Goal: Task Accomplishment & Management: Manage account settings

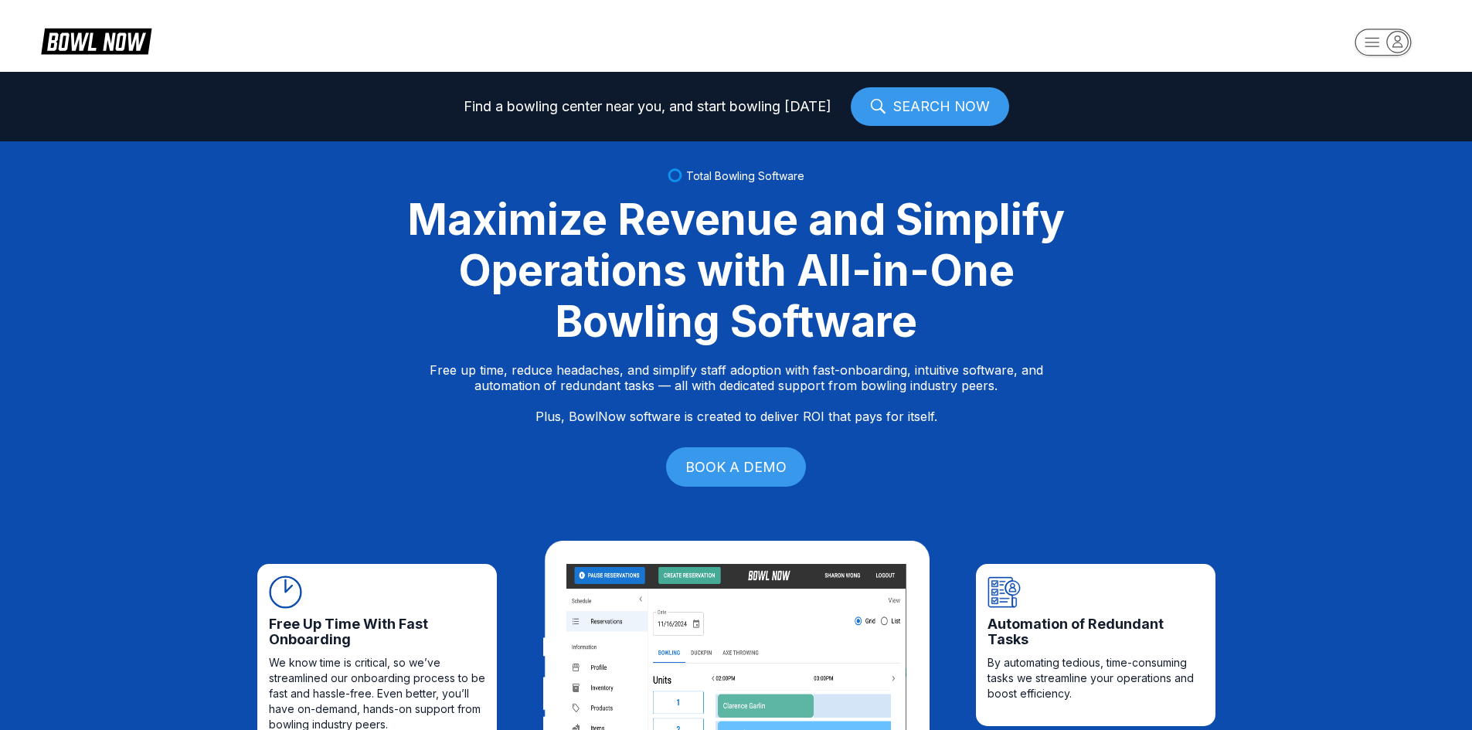
click at [1376, 49] on rect "button" at bounding box center [1383, 42] width 56 height 27
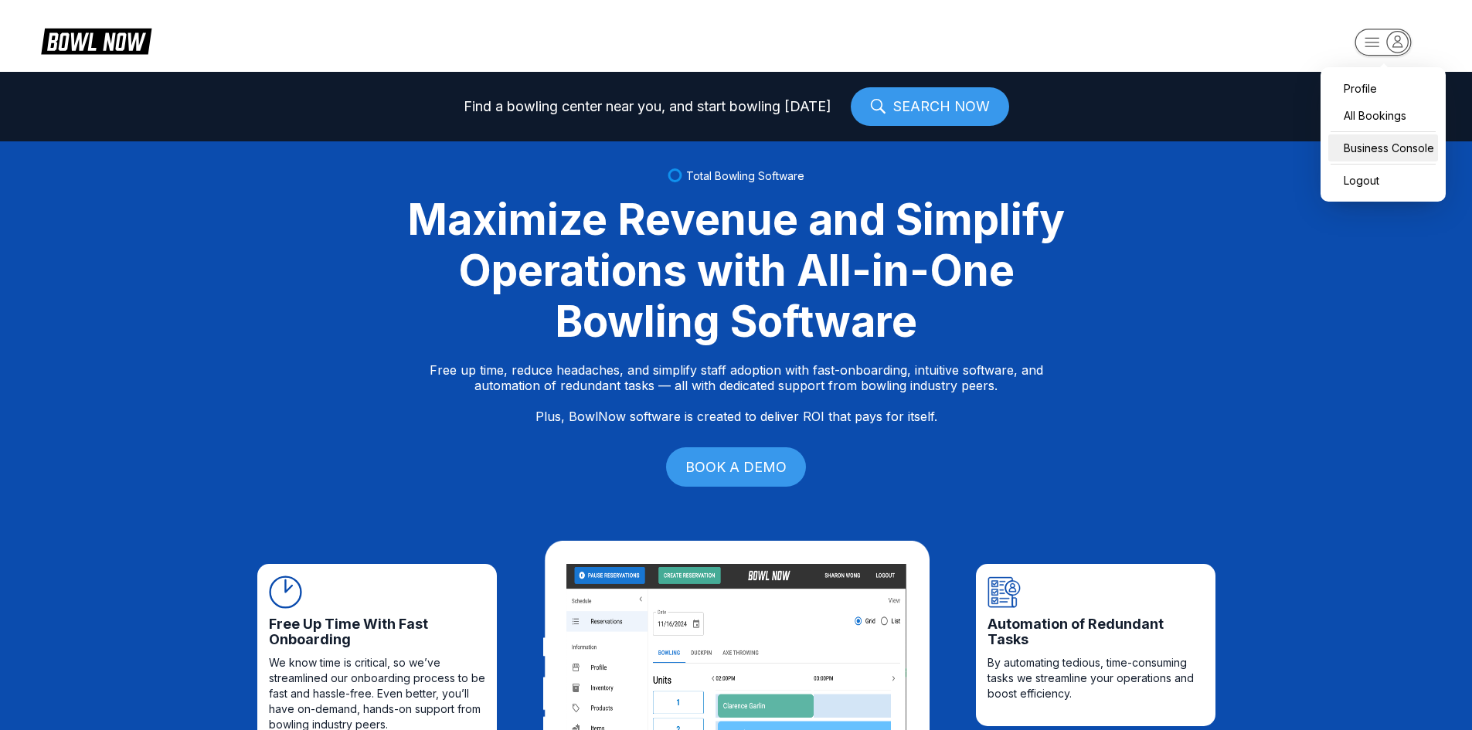
click at [1413, 150] on div "Business Console" at bounding box center [1383, 147] width 110 height 27
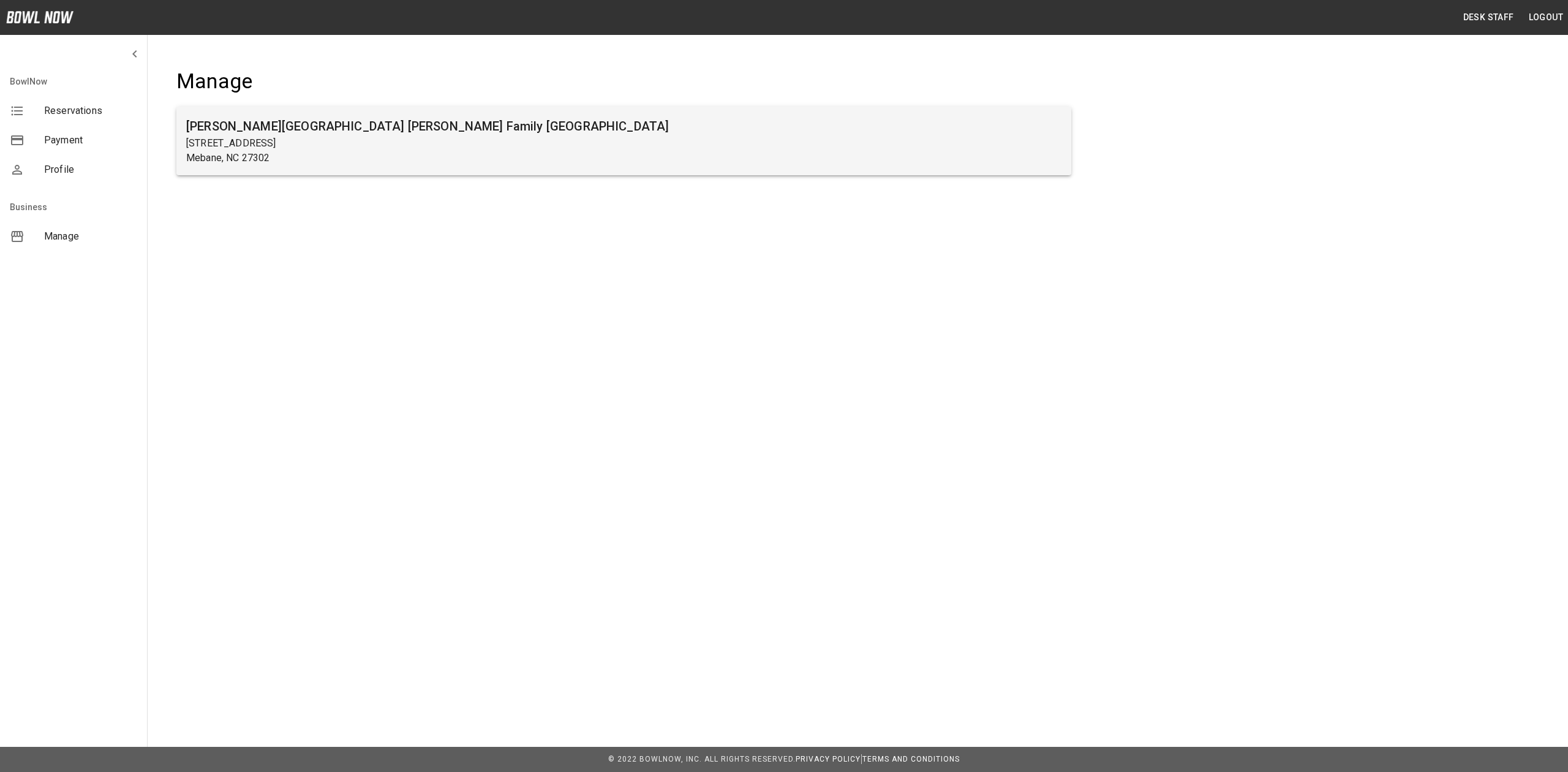
click at [226, 121] on h6 "[PERSON_NAME][GEOGRAPHIC_DATA] [PERSON_NAME] Family [GEOGRAPHIC_DATA]" at bounding box center [624, 126] width 875 height 20
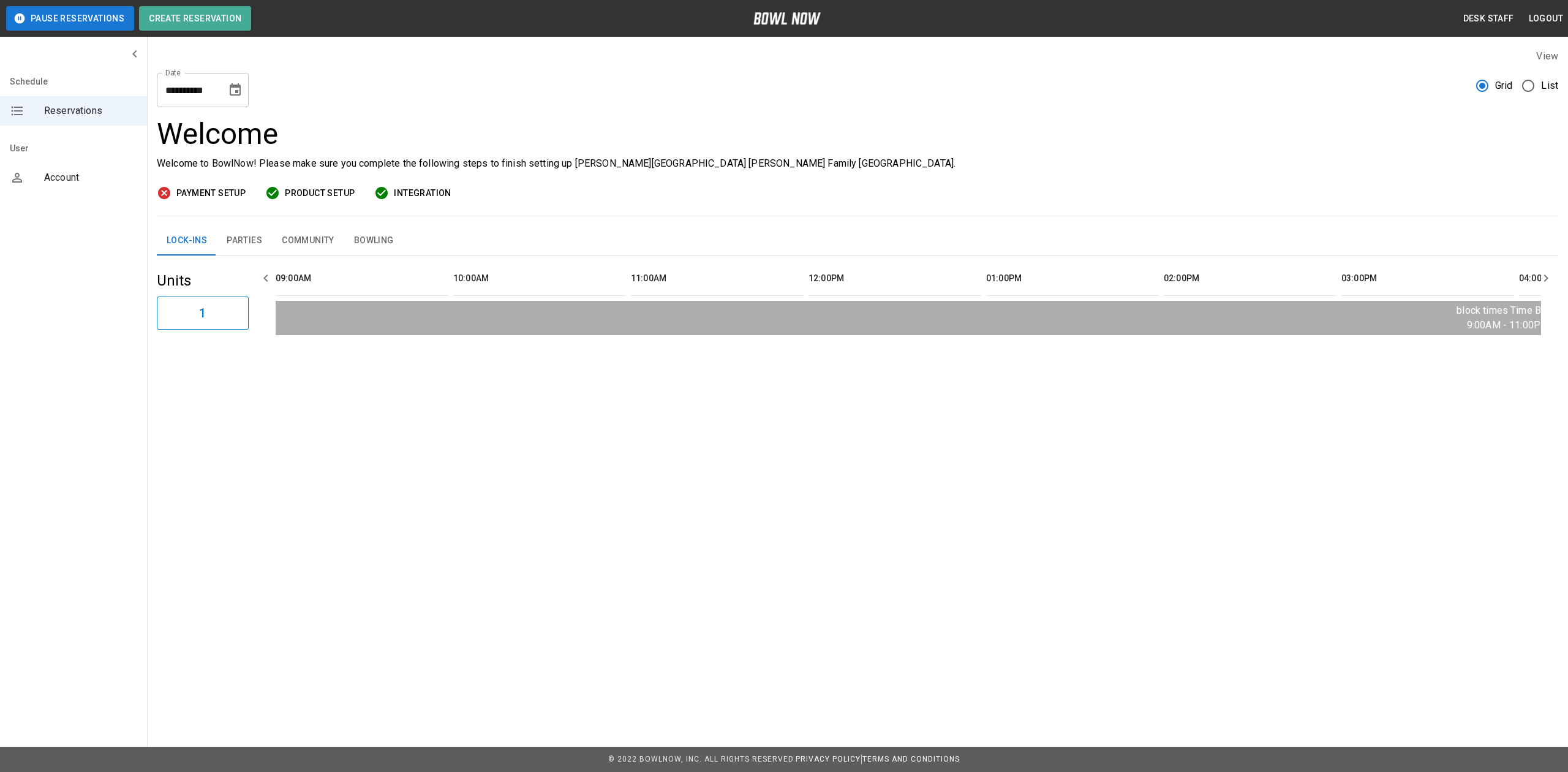
scroll to position [0, 1775]
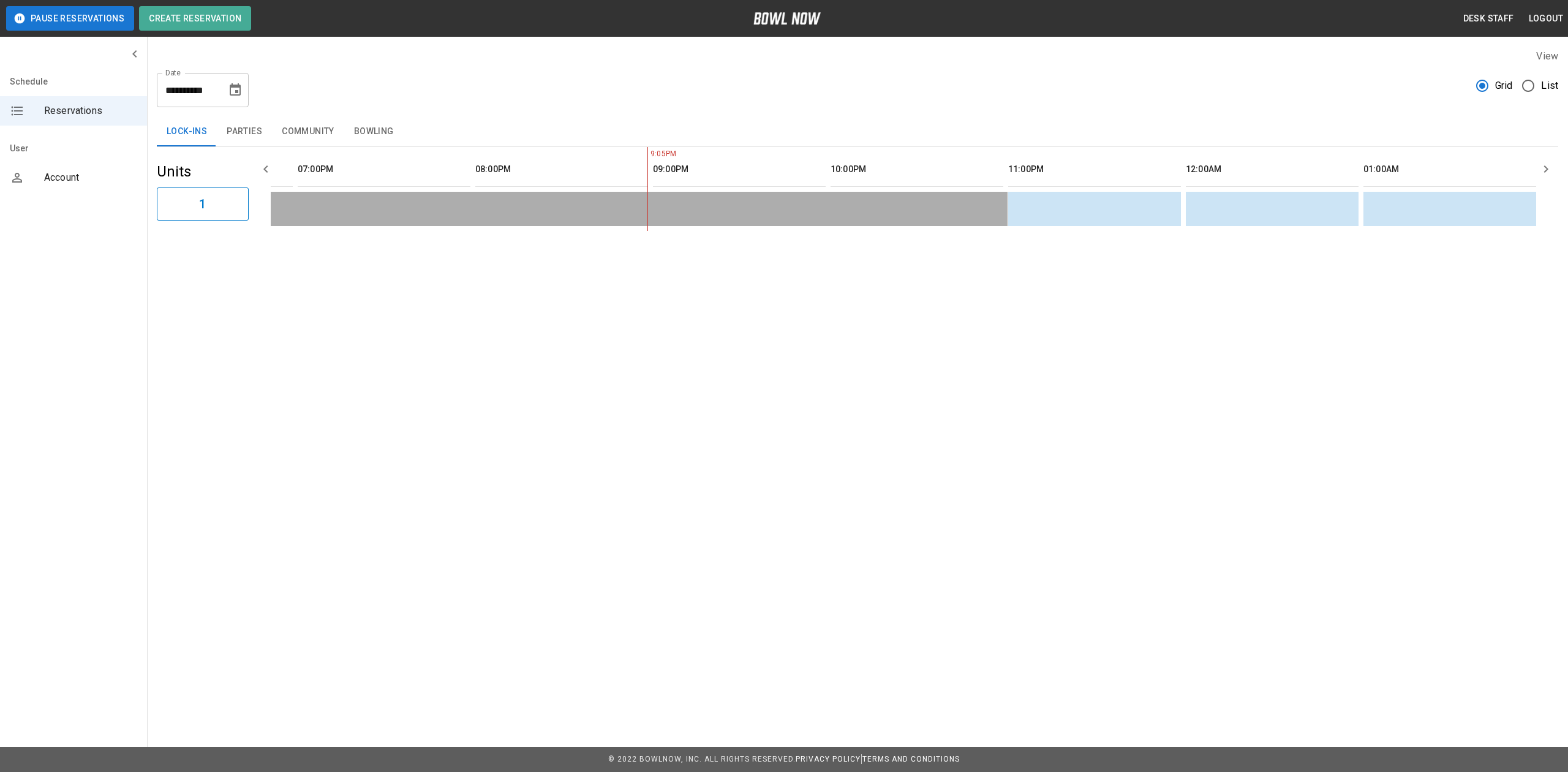
click at [243, 88] on button "Choose date, selected date is Aug 18, 2025" at bounding box center [235, 90] width 25 height 25
click at [361, 201] on td "sticky table" at bounding box center [354, 208] width 40 height 34
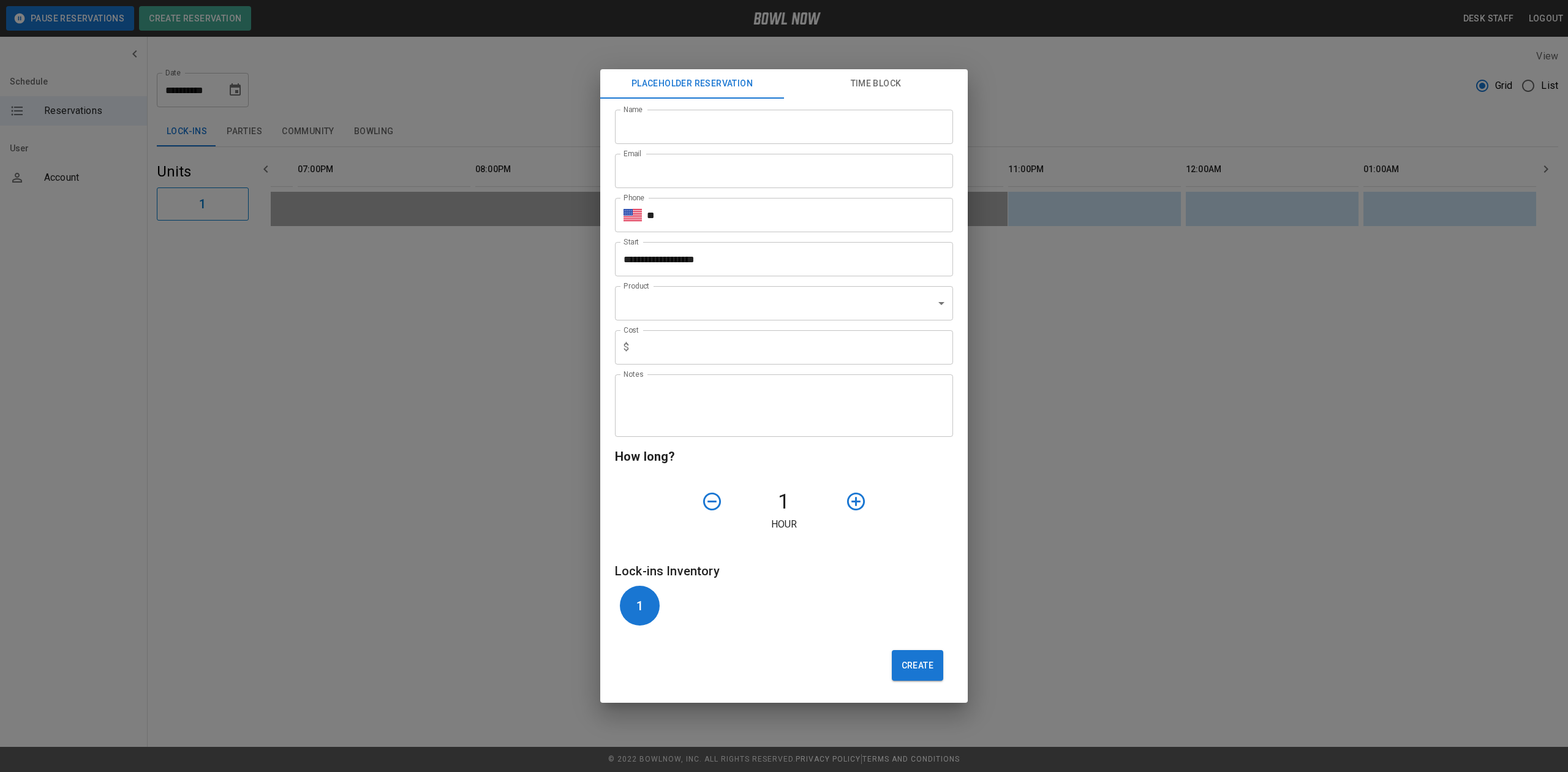
click at [1007, 231] on div "**********" at bounding box center [784, 386] width 1568 height 772
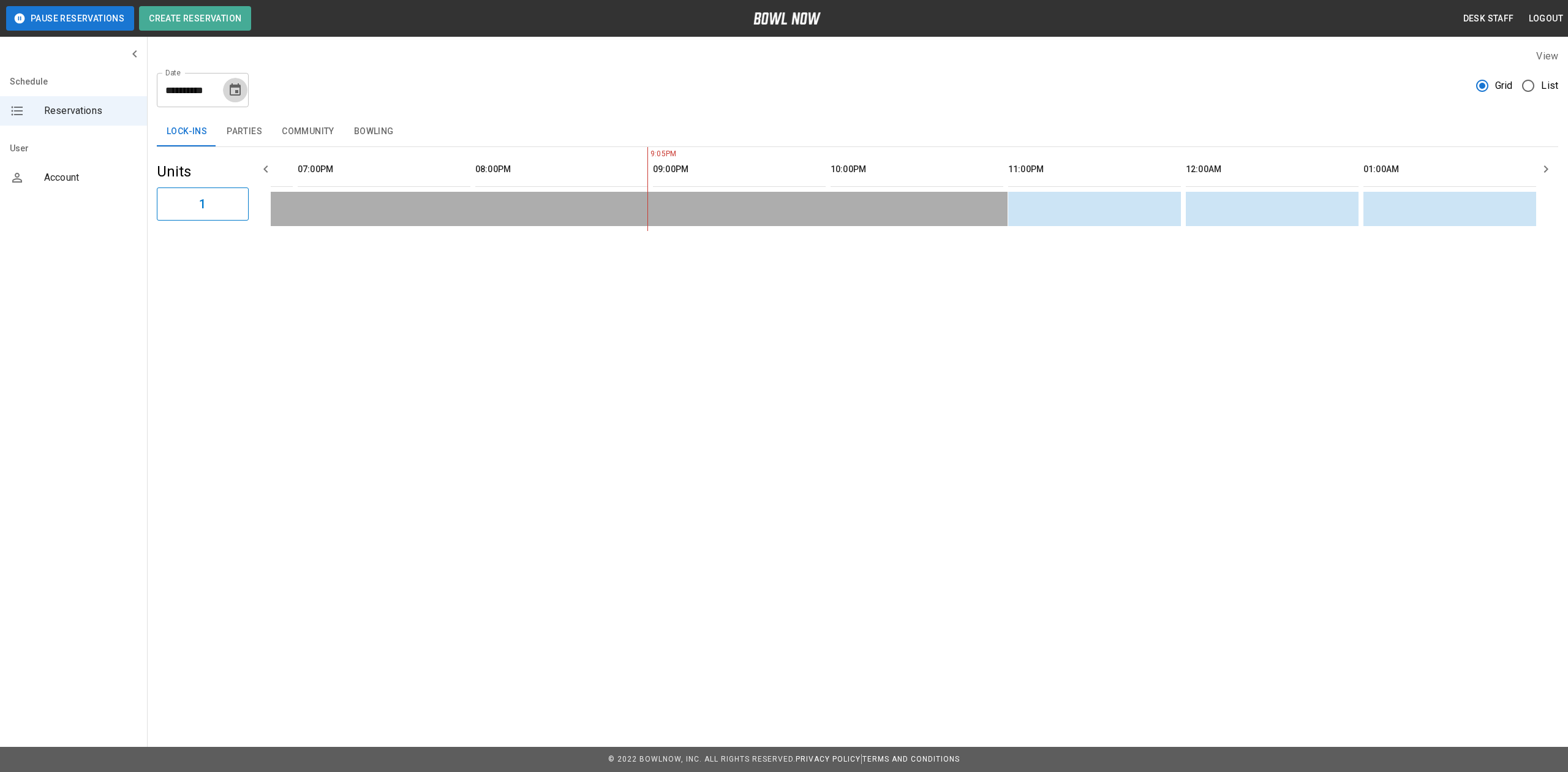
click at [229, 90] on icon "Choose date, selected date is Aug 18, 2025" at bounding box center [235, 90] width 15 height 15
click at [263, 246] on button "23" at bounding box center [262, 247] width 22 height 22
type input "**********"
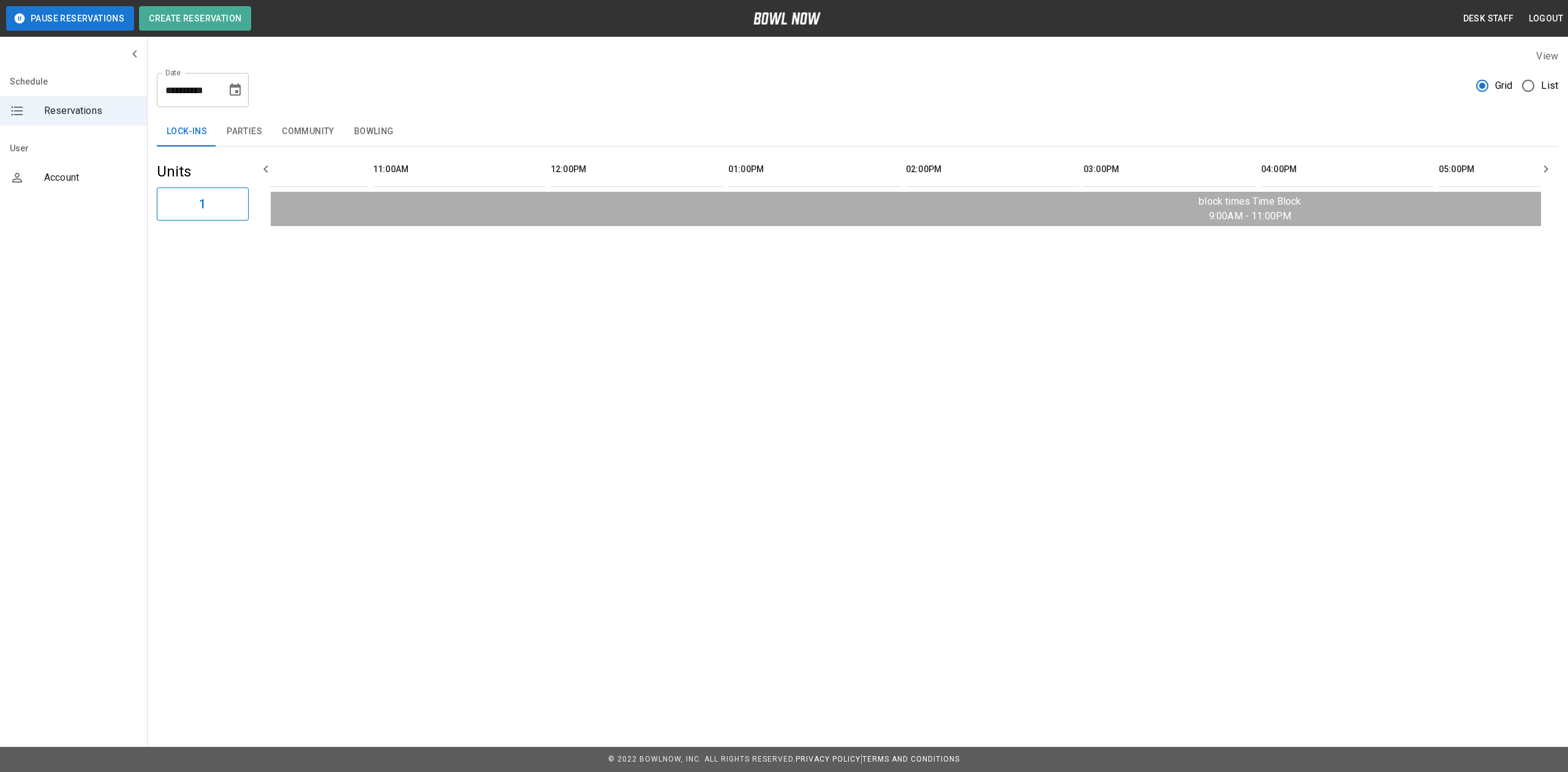
scroll to position [0, 0]
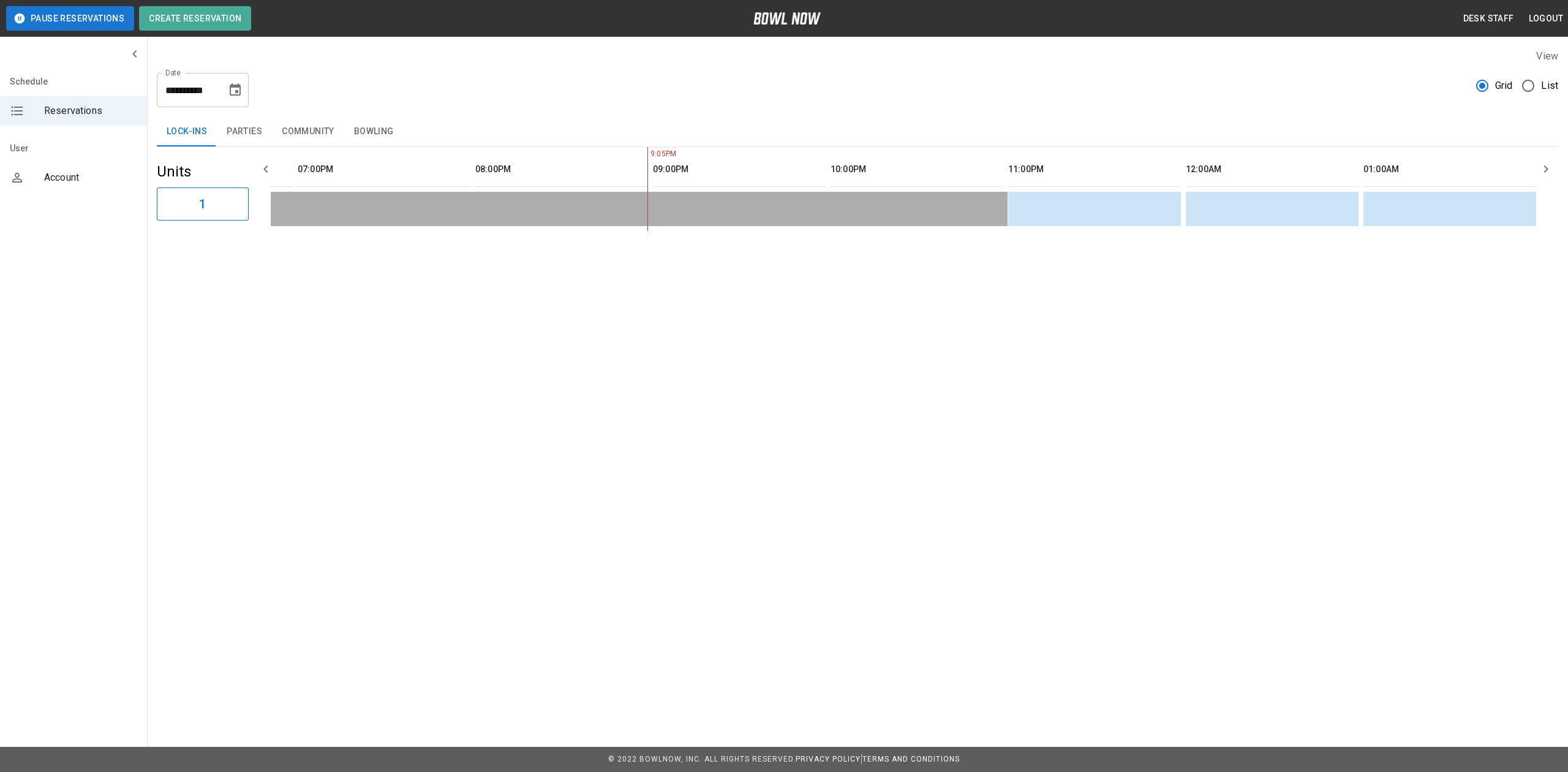
click at [247, 132] on button "Parties" at bounding box center [245, 132] width 55 height 29
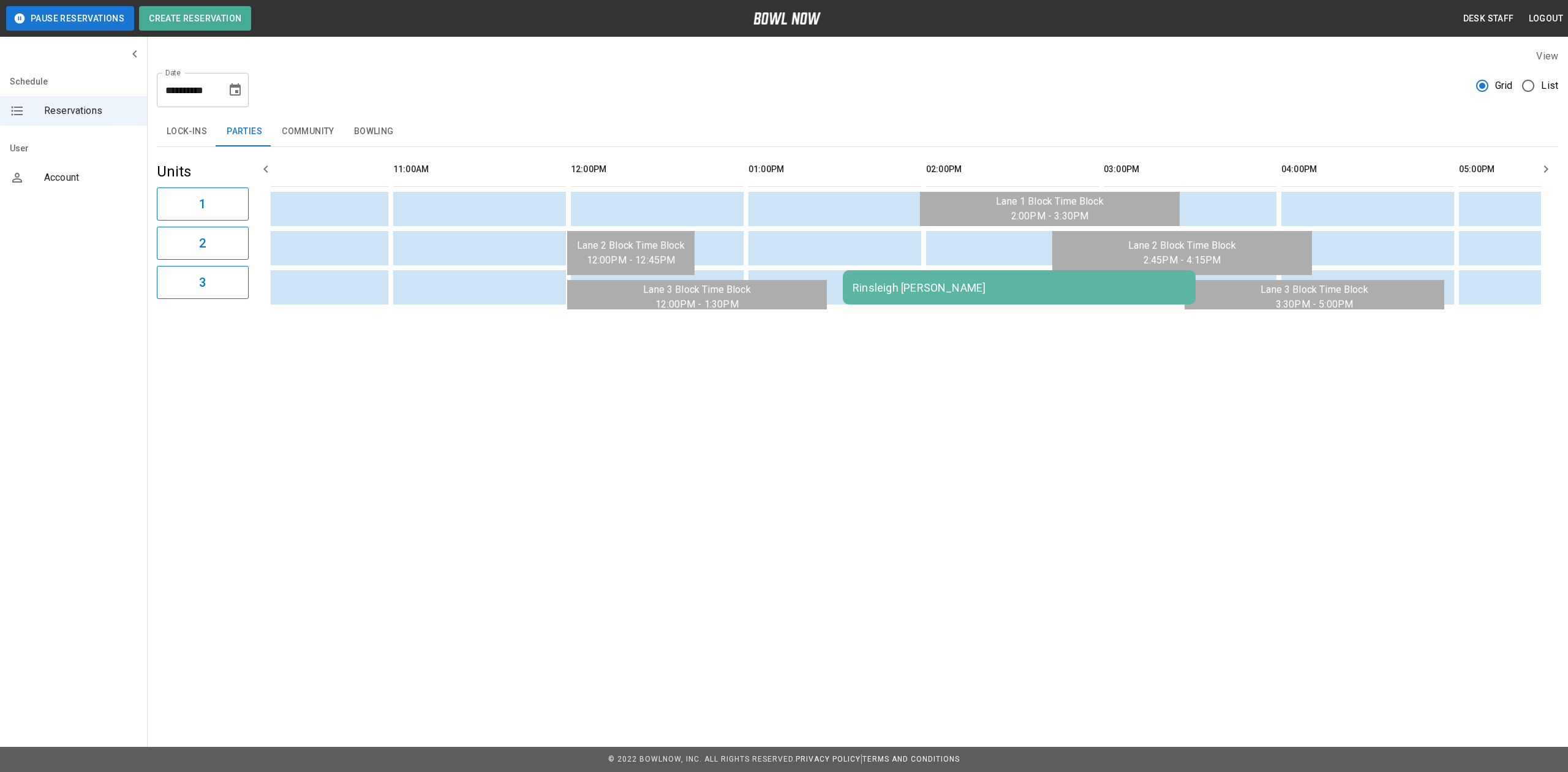
scroll to position [0, 236]
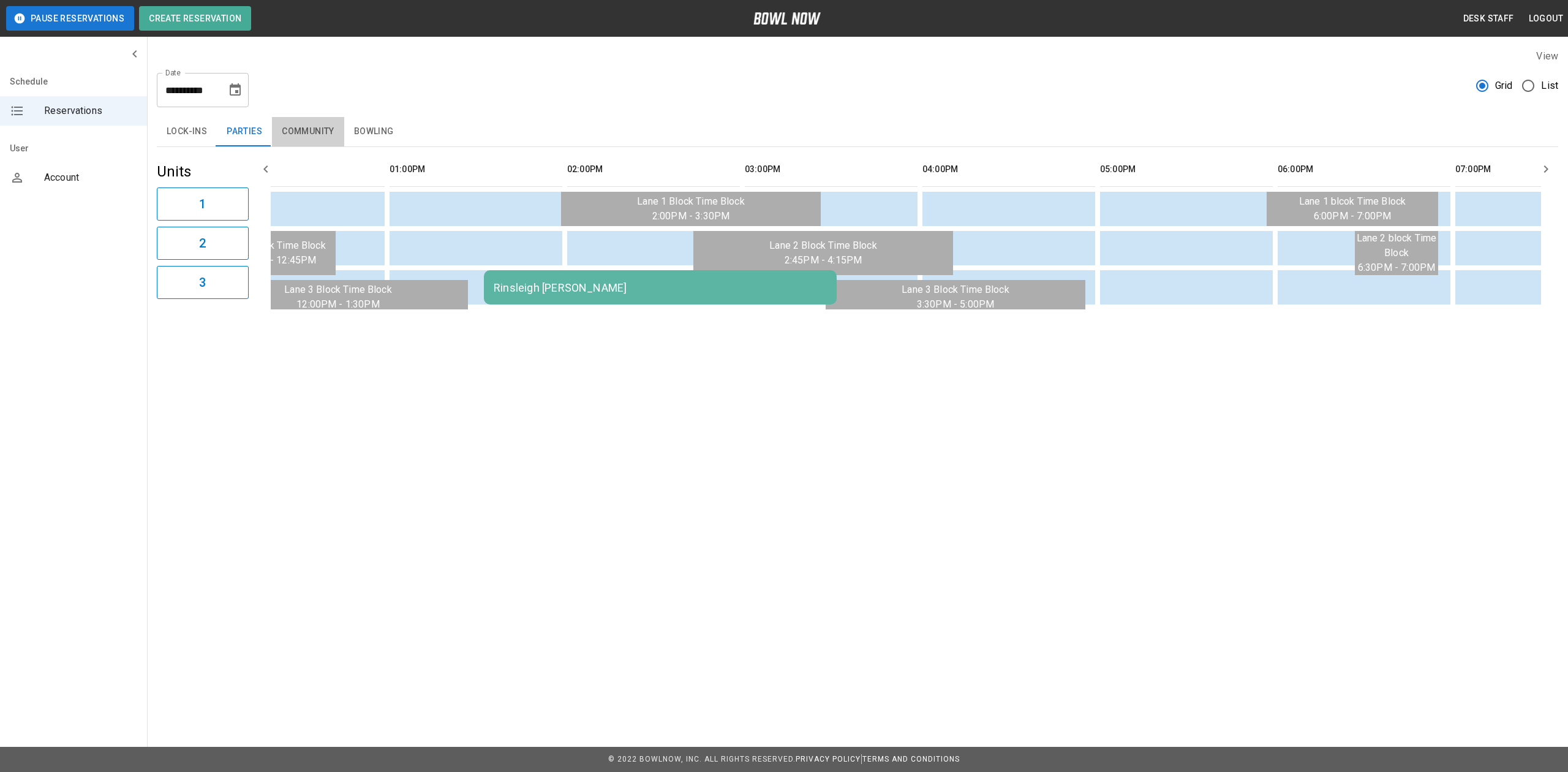
click at [321, 120] on button "Community" at bounding box center [308, 132] width 72 height 29
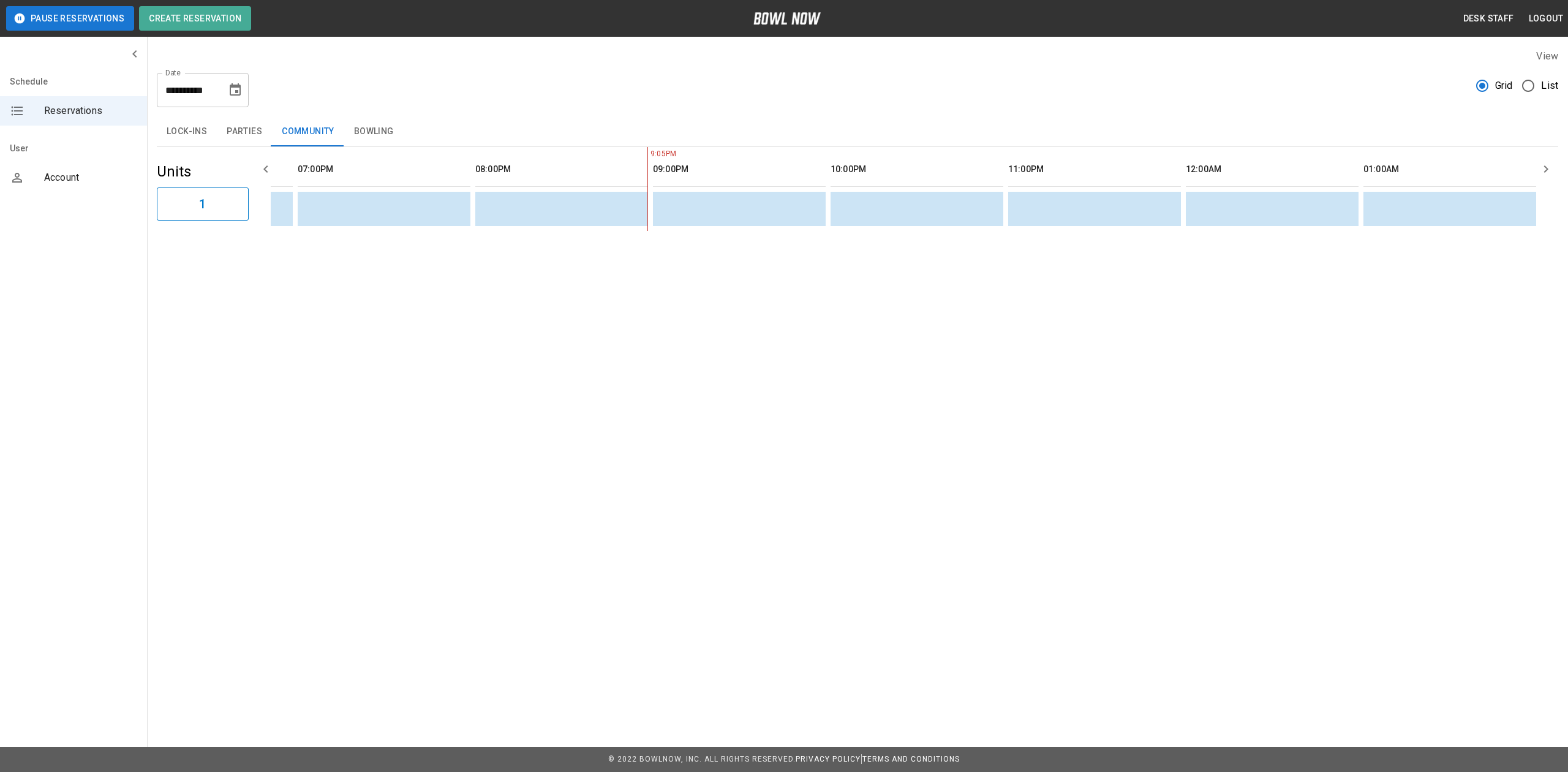
click at [272, 117] on button "Community" at bounding box center [308, 132] width 72 height 29
click at [238, 128] on button "Parties" at bounding box center [245, 132] width 55 height 29
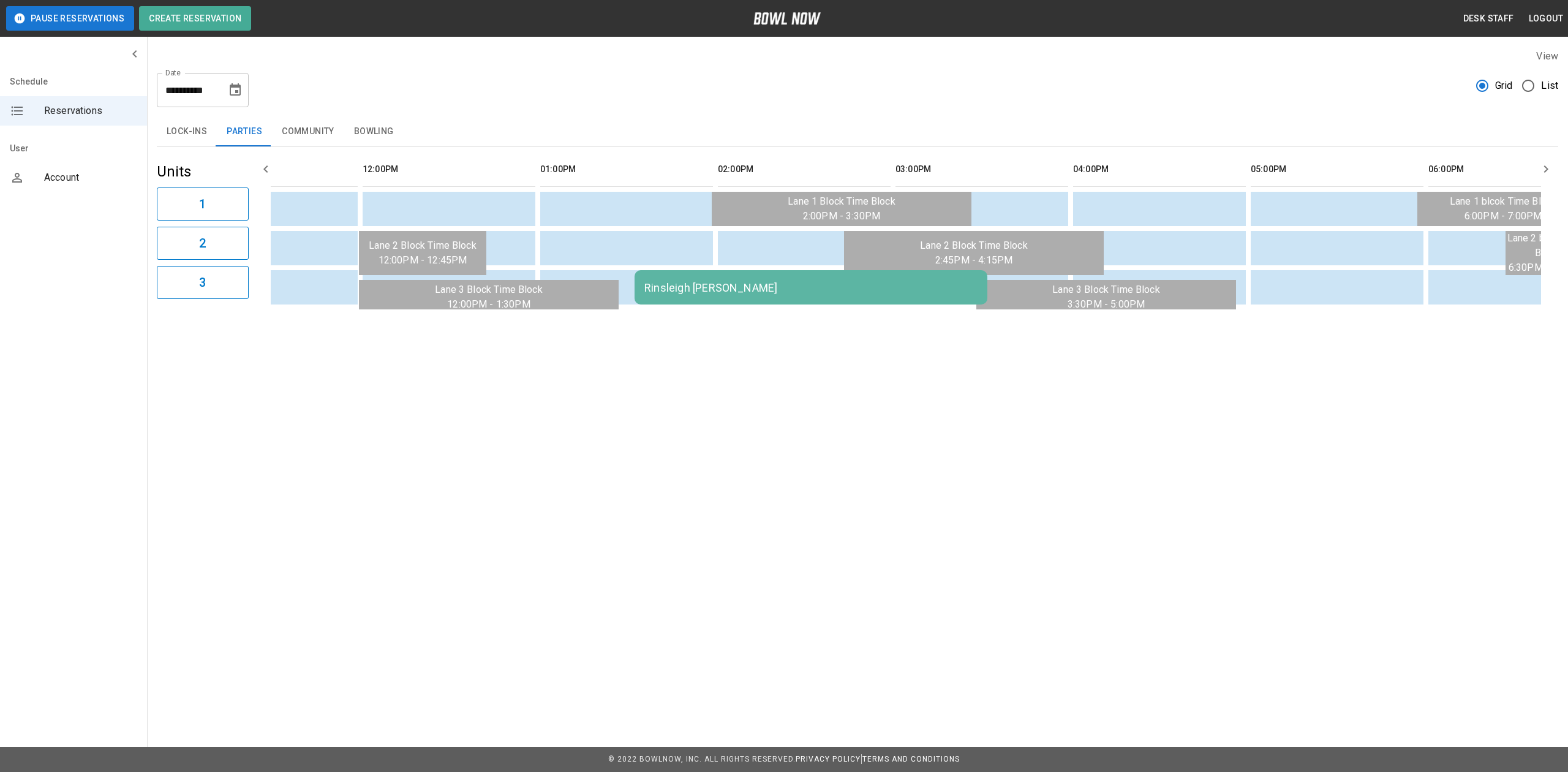
click at [368, 131] on button "Bowling" at bounding box center [373, 132] width 59 height 29
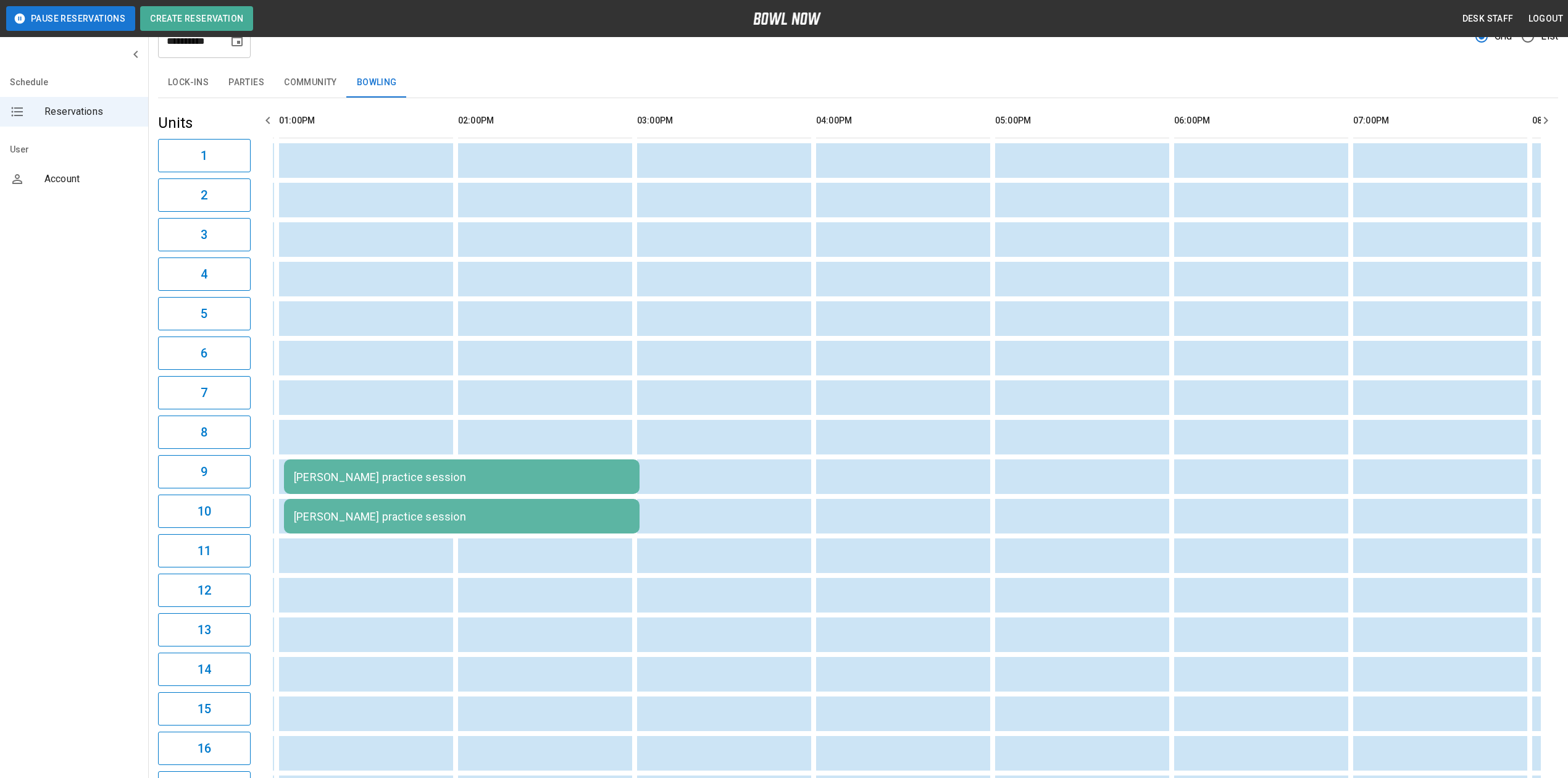
click at [228, 77] on button "Parties" at bounding box center [247, 82] width 56 height 30
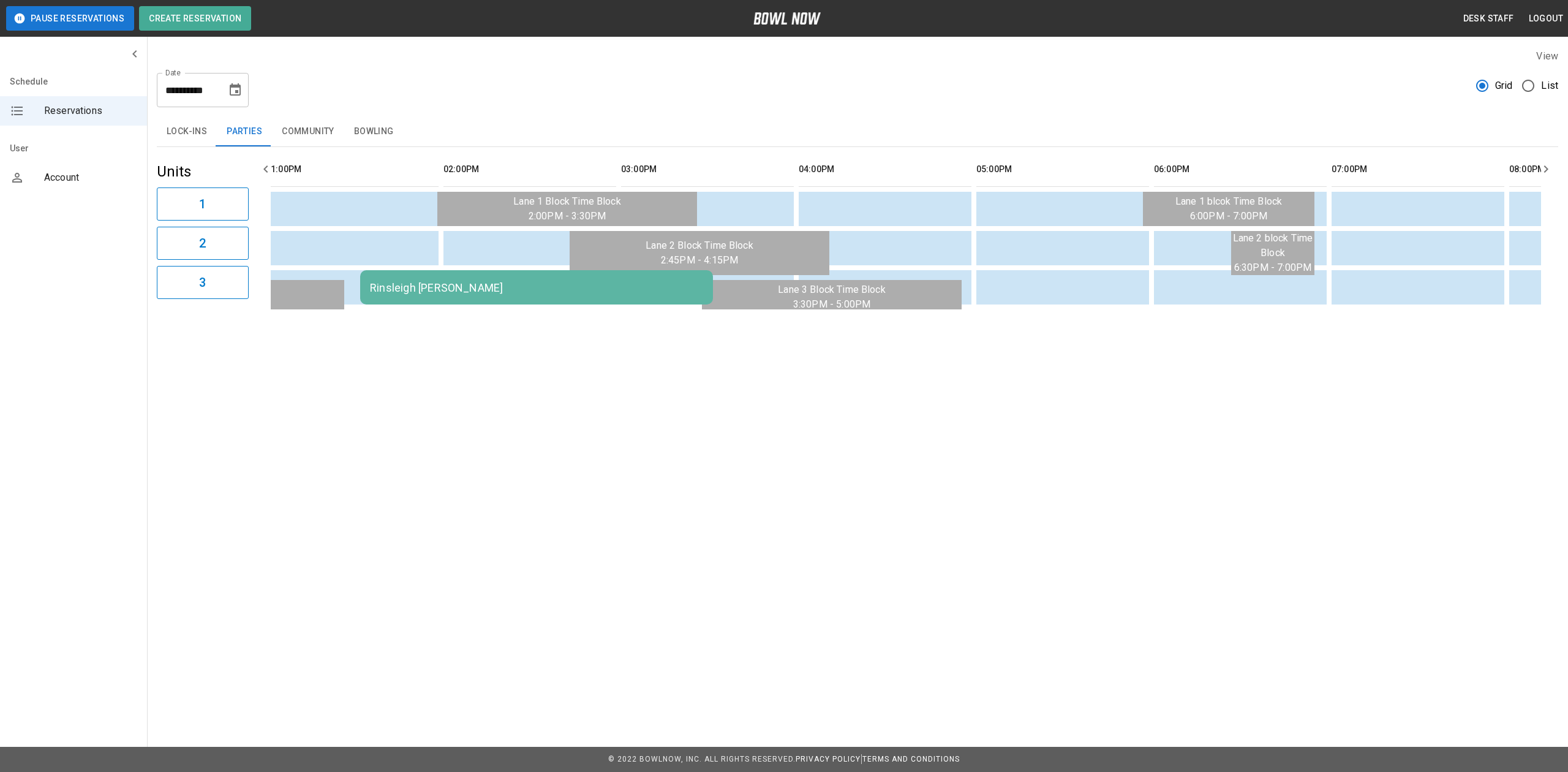
click at [235, 84] on icon "Choose date, selected date is Aug 23, 2025" at bounding box center [235, 90] width 15 height 15
click at [139, 246] on button "18" at bounding box center [140, 247] width 22 height 22
type input "**********"
